Goal: Information Seeking & Learning: Learn about a topic

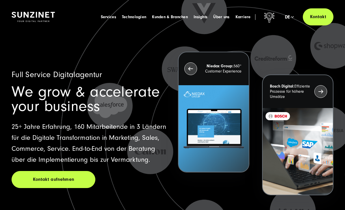
click at [245, 16] on span "Karriere" at bounding box center [243, 17] width 15 height 6
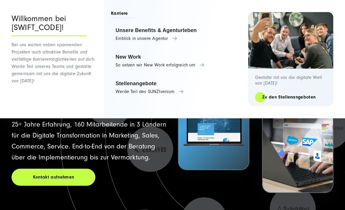
scroll to position [2, 0]
click at [212, 91] on link "Stellenangebote Werde Teil des SUNZIversum" at bounding box center [177, 88] width 132 height 22
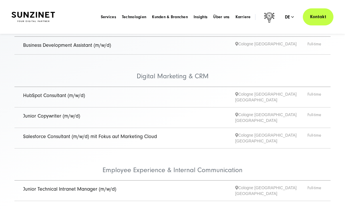
scroll to position [120, 0]
click at [207, 112] on span "Junior Copywriter (m/w/d)" at bounding box center [129, 118] width 212 height 12
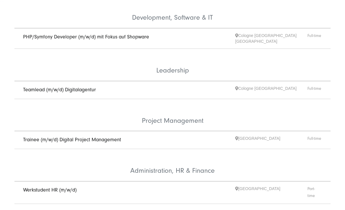
scroll to position [325, 0]
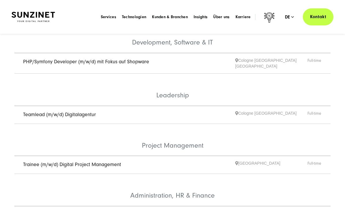
click at [88, 162] on link "Trainee (m/w/d) Digital Project Management" at bounding box center [72, 165] width 98 height 6
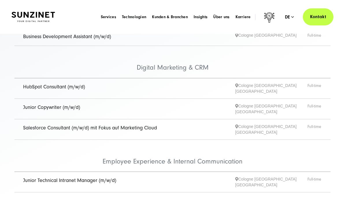
scroll to position [129, 0]
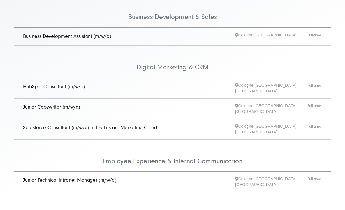
click at [65, 105] on link "Junior Copywriter (m/w/d)" at bounding box center [51, 107] width 57 height 6
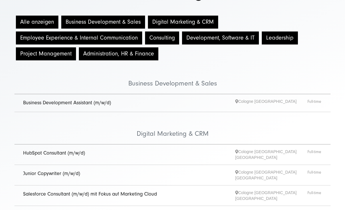
scroll to position [71, 0]
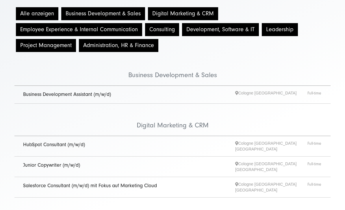
click at [108, 161] on span "Junior Copywriter (m/w/d)" at bounding box center [129, 167] width 212 height 12
click at [67, 162] on link "Junior Copywriter (m/w/d)" at bounding box center [51, 165] width 57 height 6
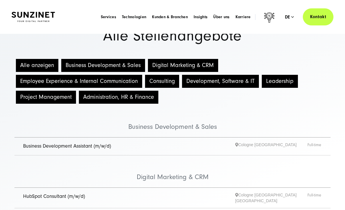
click at [226, 16] on span "Über uns" at bounding box center [221, 17] width 16 height 6
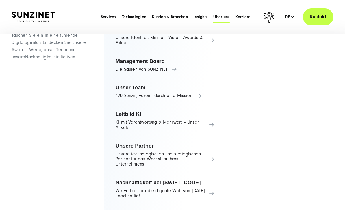
scroll to position [34, 0]
click at [205, 159] on link "Unsere Partner Unsere technologischen und strategischen Partner für das Wachstu…" at bounding box center [165, 155] width 108 height 32
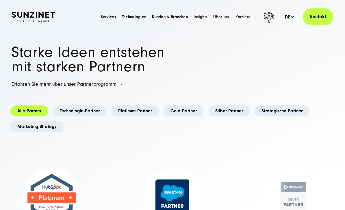
click at [185, 17] on span "Kunden & Branchen" at bounding box center [170, 17] width 36 height 6
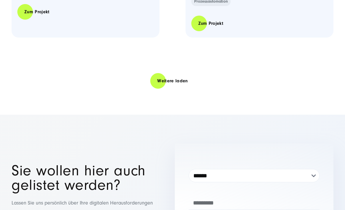
scroll to position [1888, 0]
click at [170, 79] on link "Weitere laden" at bounding box center [172, 81] width 44 height 16
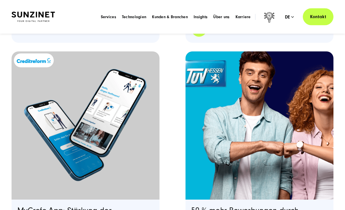
scroll to position [1293, 0]
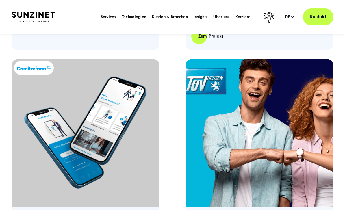
click at [200, 18] on span "Insights" at bounding box center [201, 17] width 14 height 6
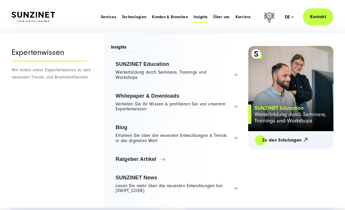
click at [216, 138] on link "Blog Erfahren Sie über die neuesten Entwicklungen & Trends in der digitalen Welt" at bounding box center [177, 134] width 132 height 27
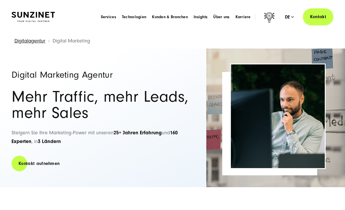
click at [223, 19] on span "Über uns" at bounding box center [221, 17] width 16 height 6
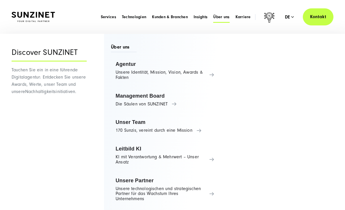
click at [202, 74] on link "Agentur Unsere Identität, Mission, Vision, Awards & Fakten" at bounding box center [165, 70] width 108 height 27
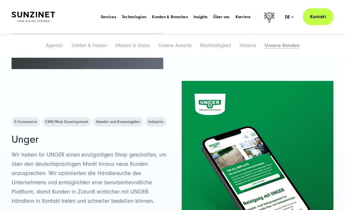
scroll to position [3344, 0]
